Goal: Information Seeking & Learning: Obtain resource

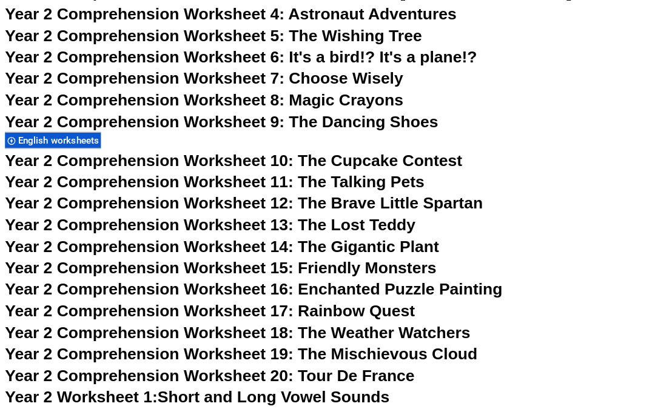
scroll to position [2962, 0]
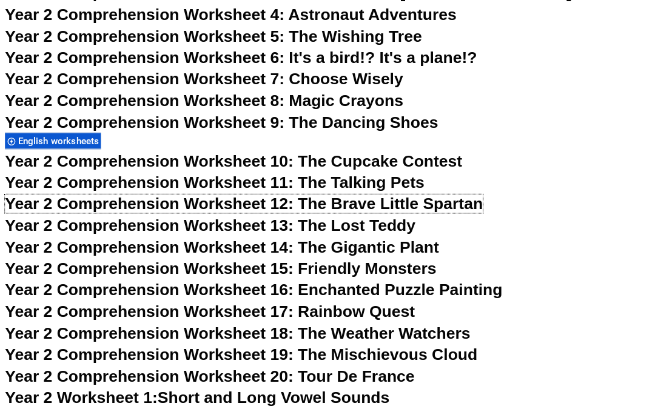
click at [448, 217] on span "Year 2 Comprehension Worksheet 12: The Brave Little Spartan" at bounding box center [240, 208] width 468 height 18
